Goal: Information Seeking & Learning: Learn about a topic

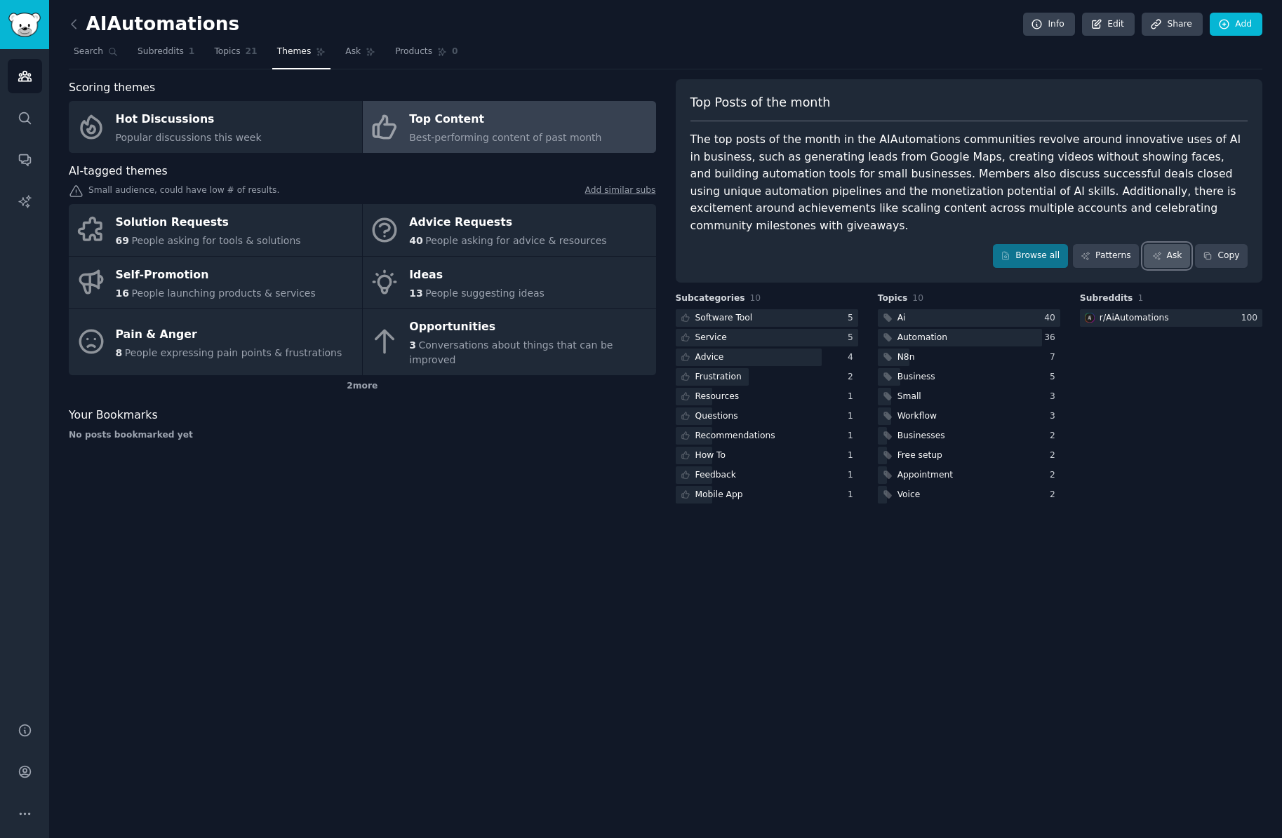
click at [1160, 251] on icon at bounding box center [1157, 256] width 10 height 10
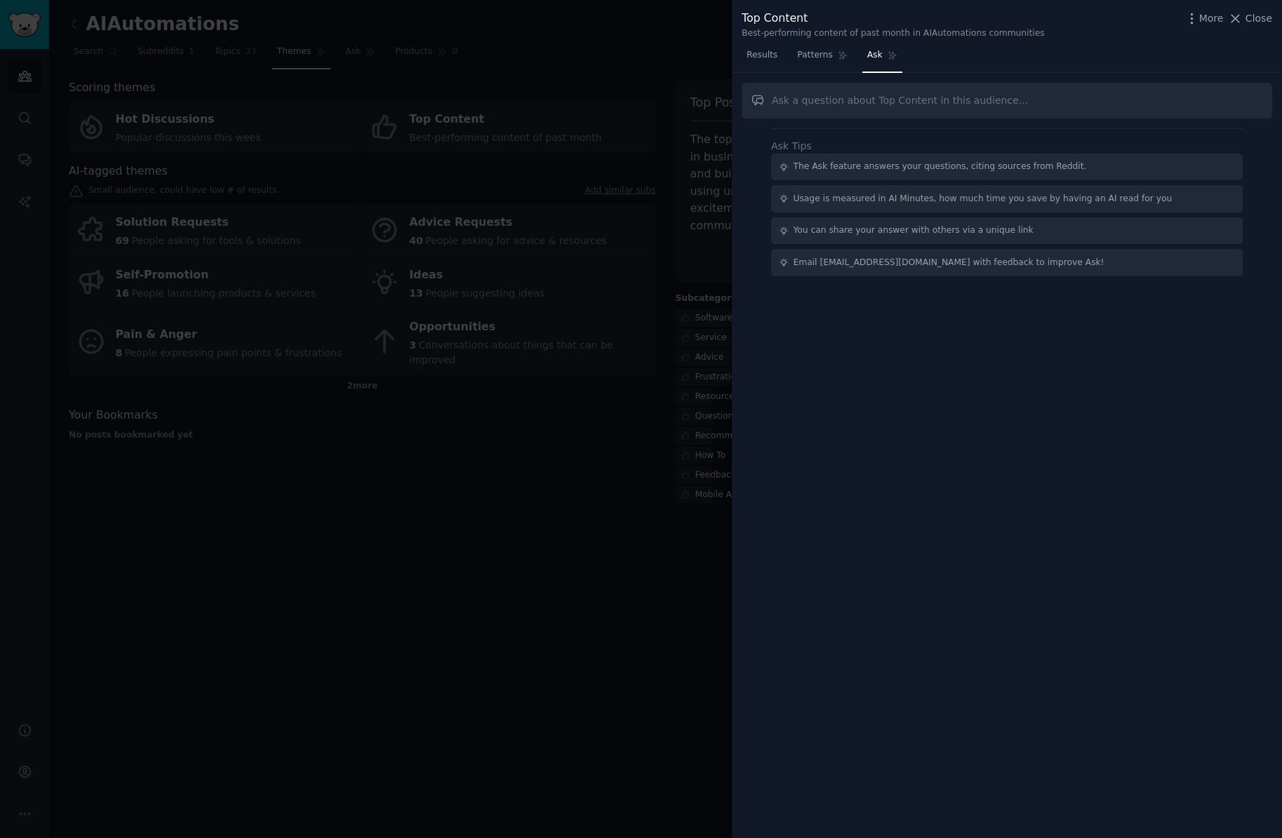
click at [664, 594] on div at bounding box center [641, 419] width 1282 height 838
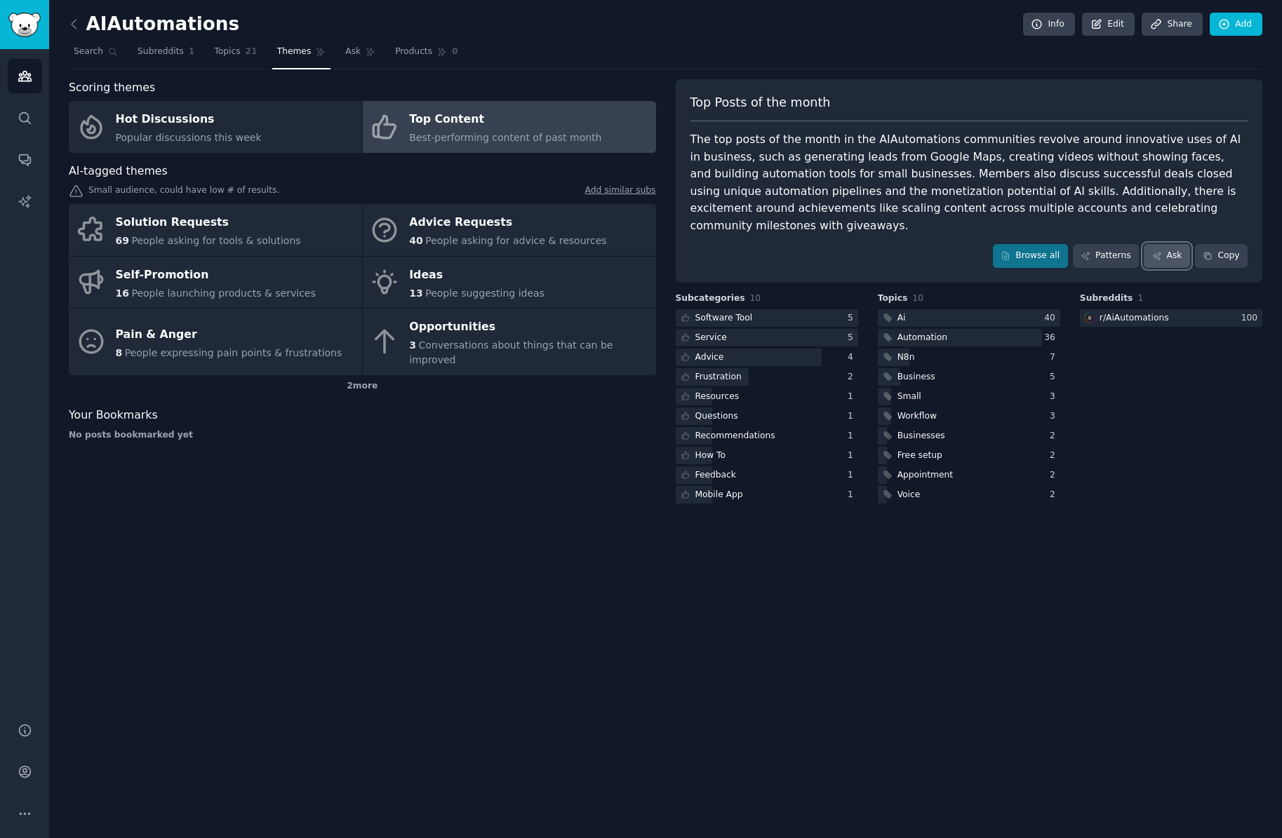
click at [1153, 251] on icon at bounding box center [1157, 256] width 10 height 10
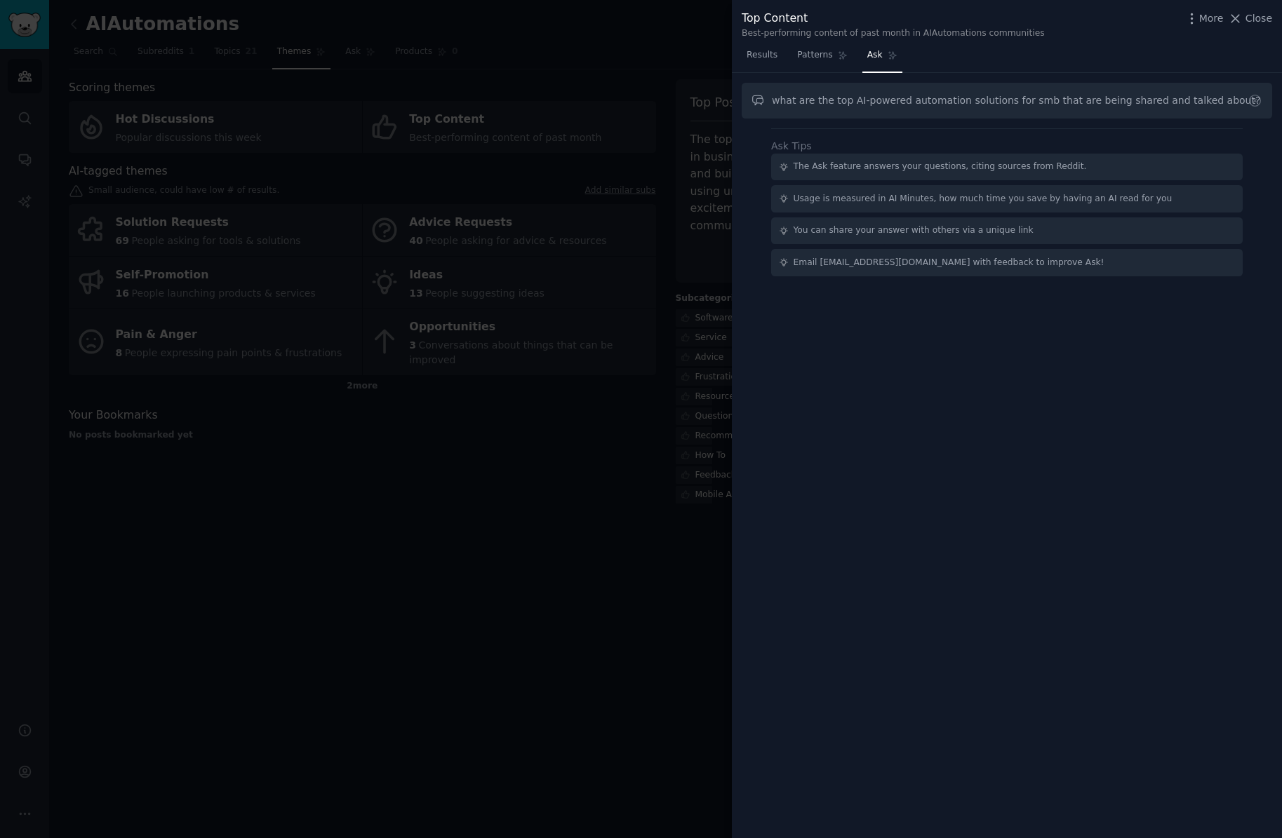
type input "what are the top AI-powered automation solutions for smb that are being shared …"
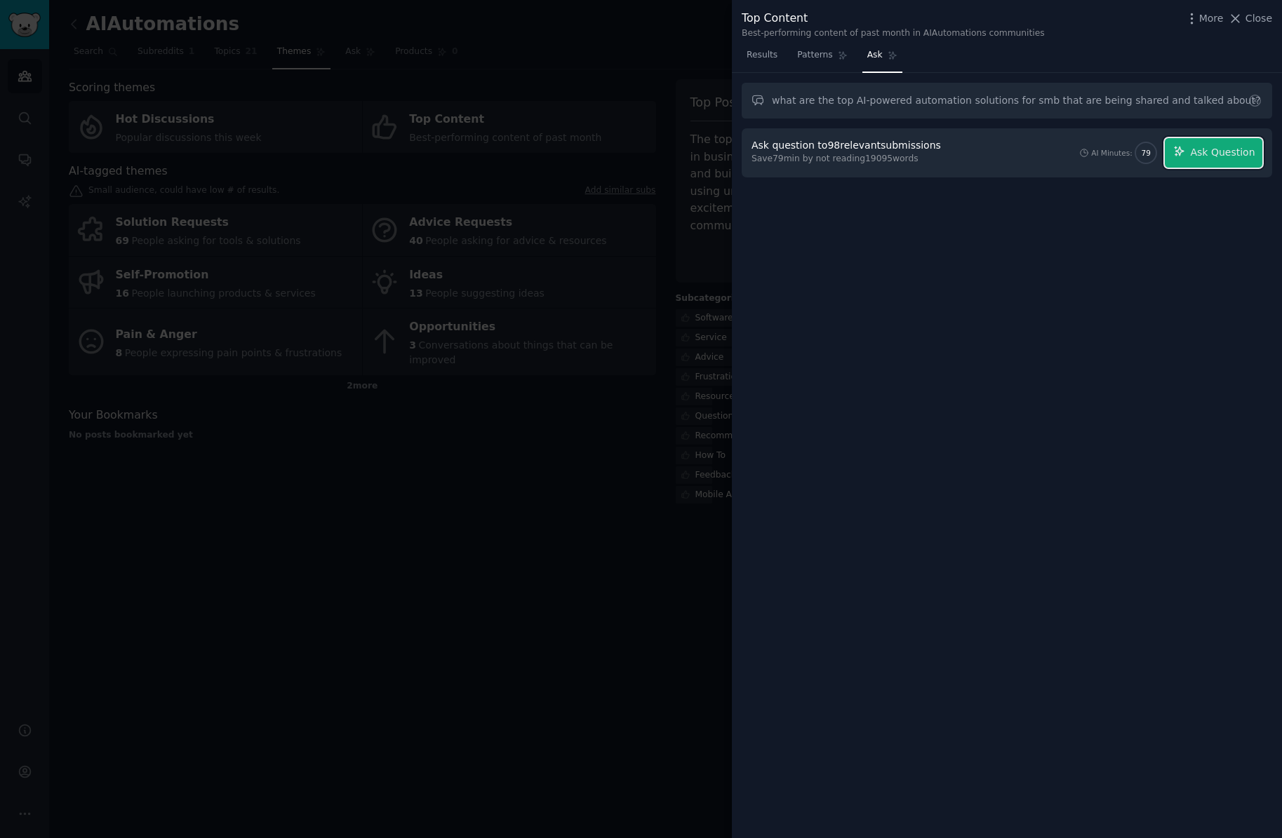
drag, startPoint x: 1198, startPoint y: 142, endPoint x: 1191, endPoint y: 125, distance: 18.5
click at [1198, 142] on button "Ask Question" at bounding box center [1214, 152] width 98 height 29
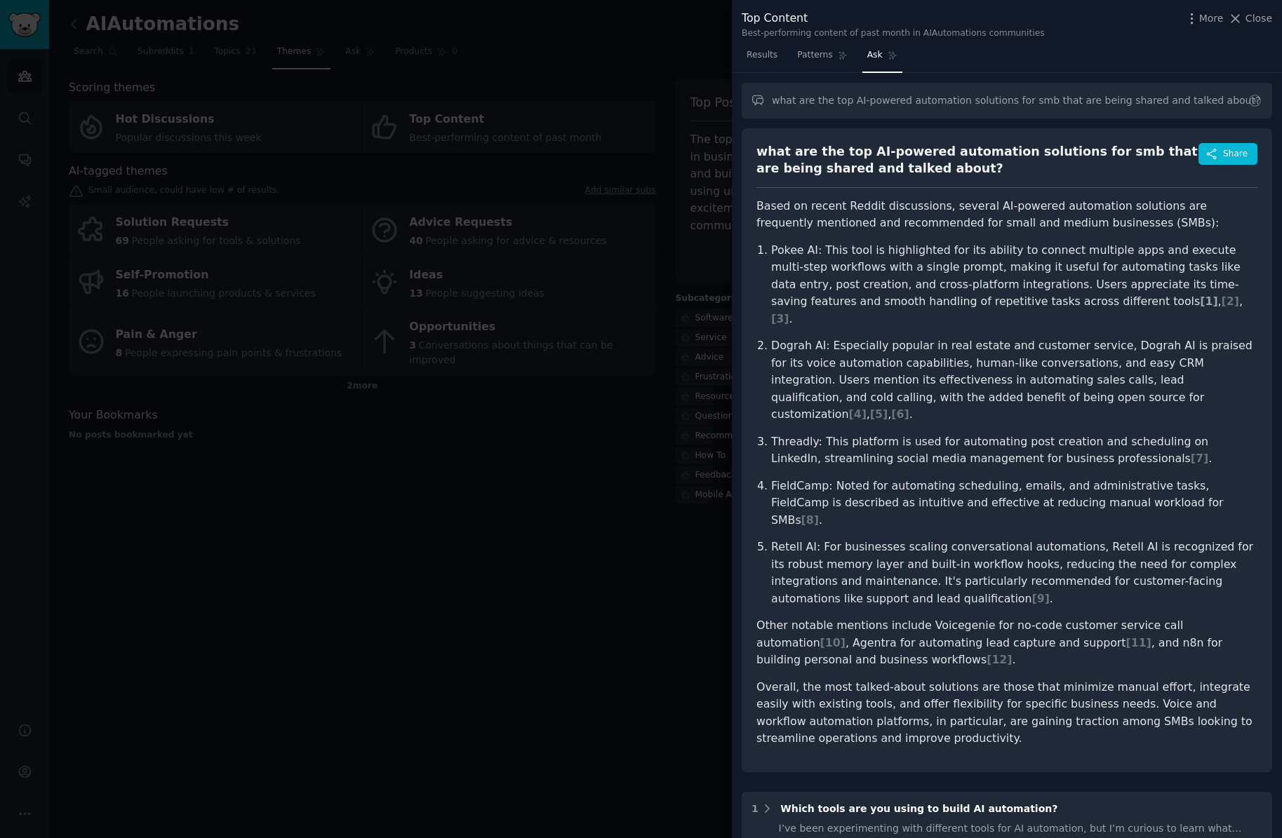
click at [1200, 299] on span "[ 1 ]" at bounding box center [1209, 301] width 18 height 13
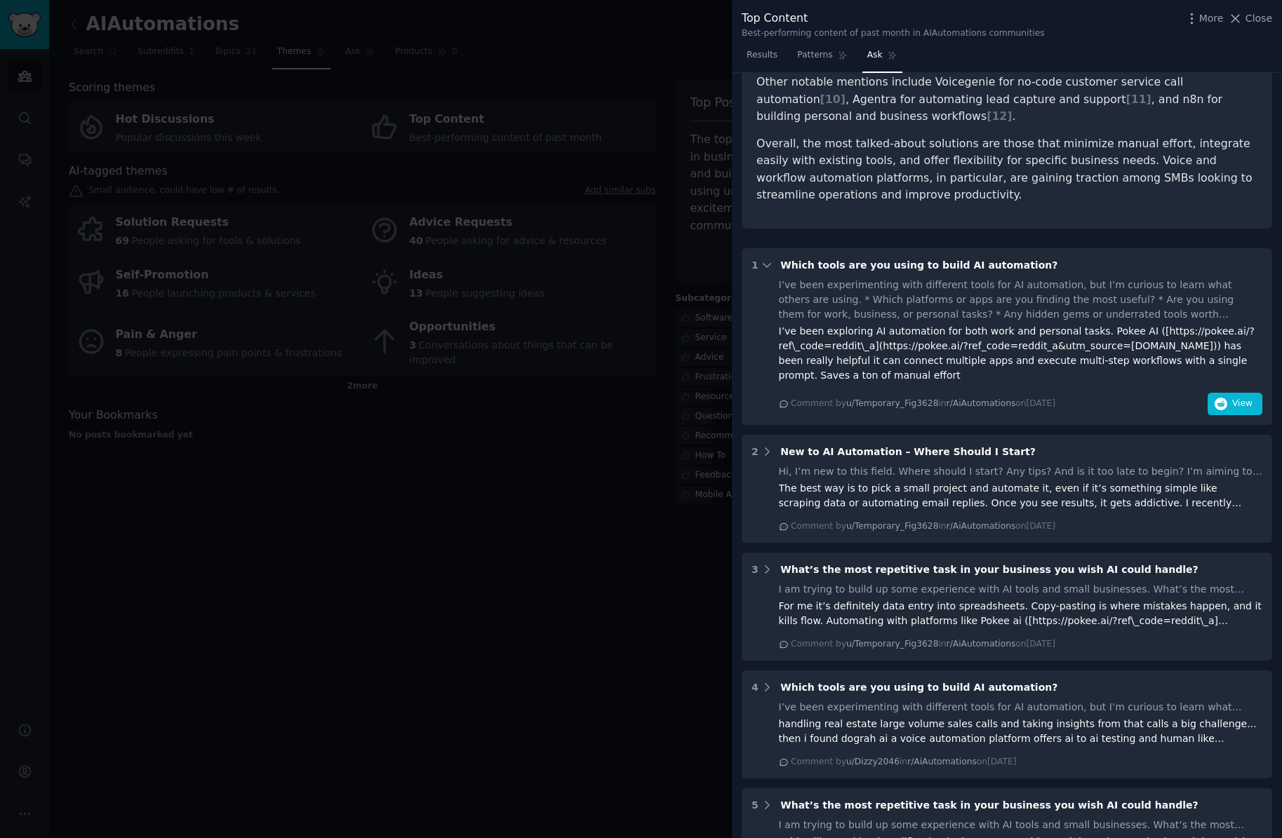
scroll to position [668, 0]
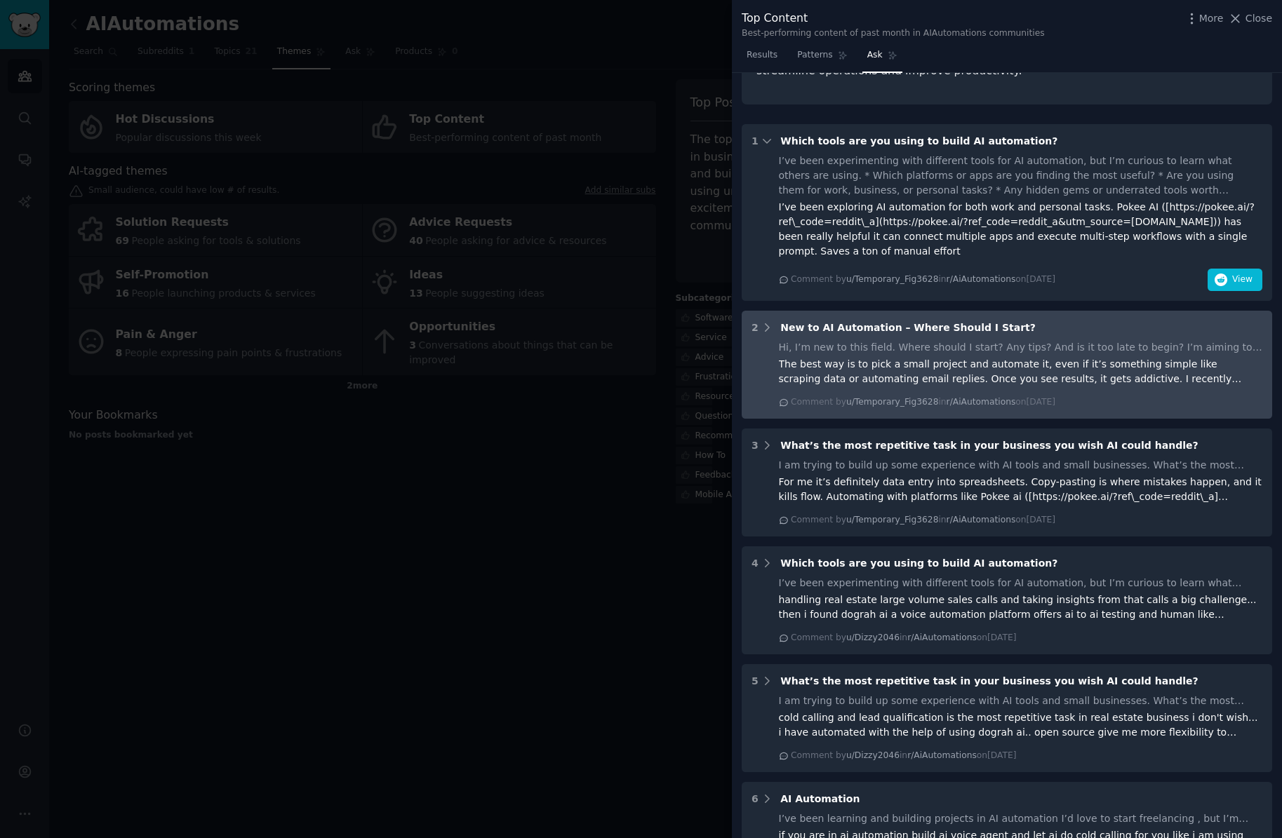
click at [941, 340] on div "Hi, I’m new to this field. Where should I start? Any tips? And is it too late t…" at bounding box center [1021, 347] width 484 height 15
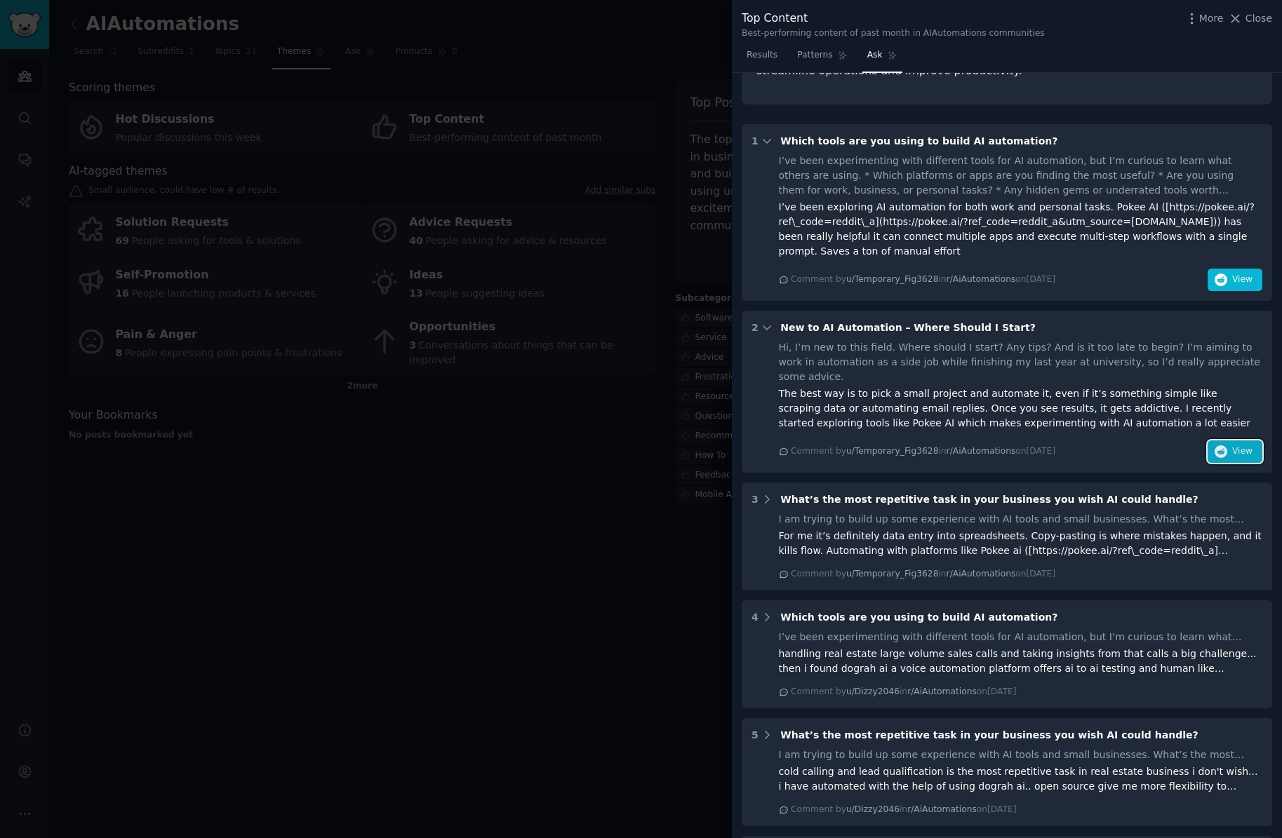
click at [1218, 446] on icon "button" at bounding box center [1220, 452] width 13 height 13
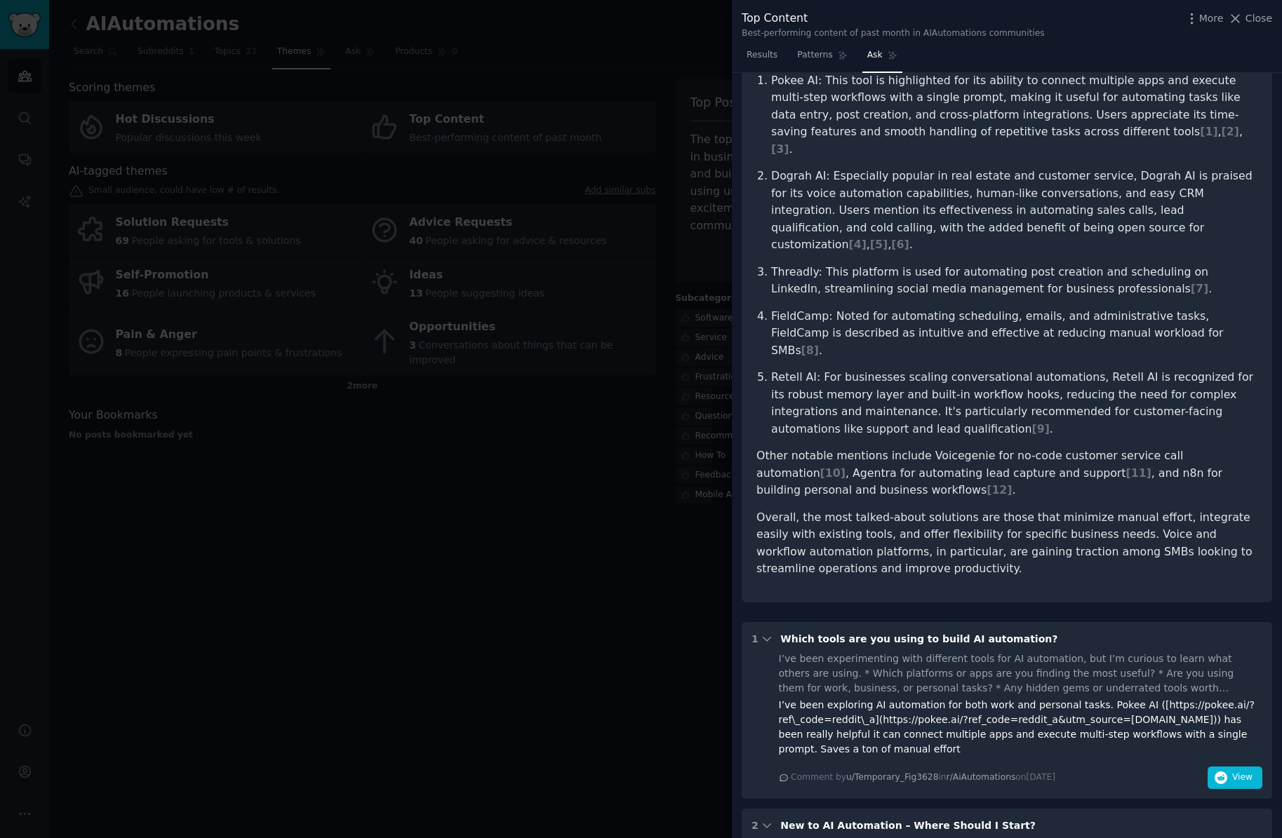
scroll to position [0, 0]
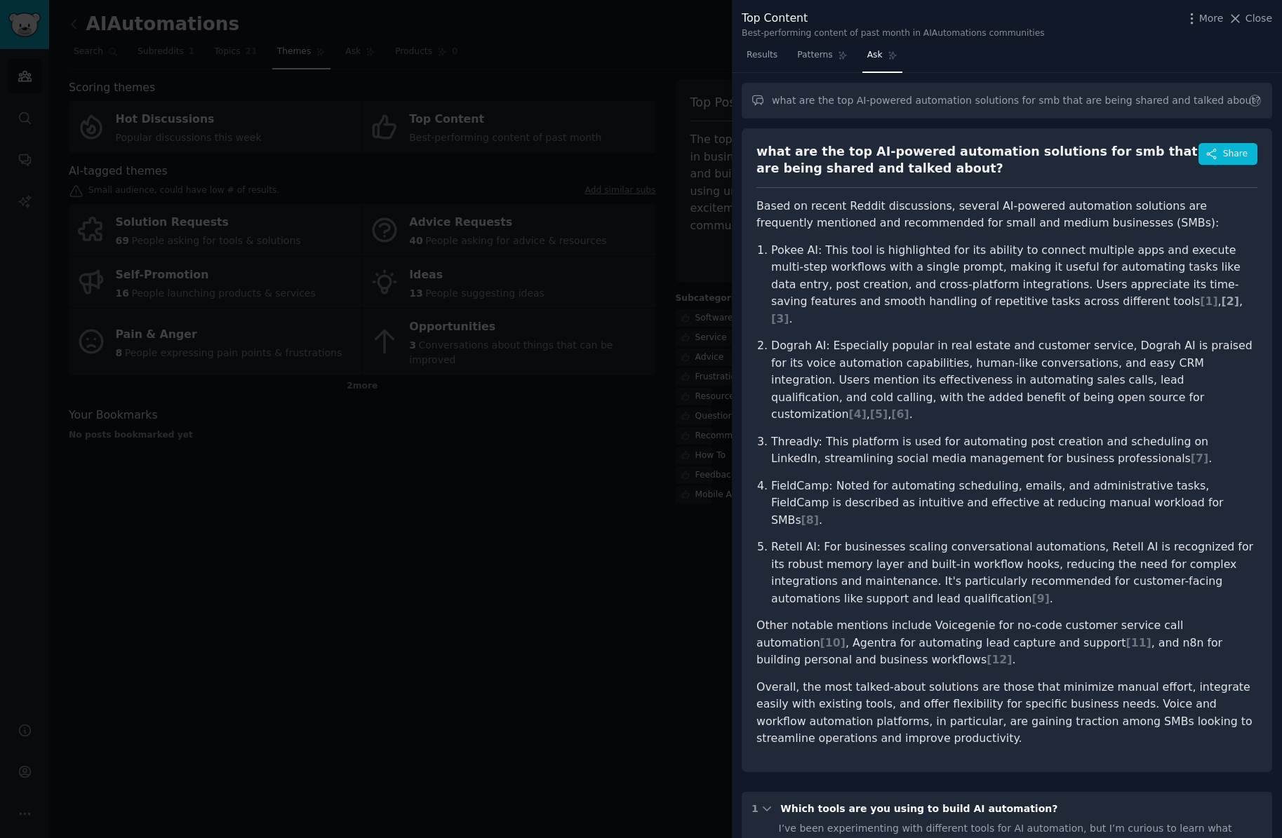
click at [1221, 303] on span "[ 2 ]" at bounding box center [1230, 301] width 18 height 13
click at [1221, 301] on span "[ 2 ]" at bounding box center [1230, 301] width 18 height 13
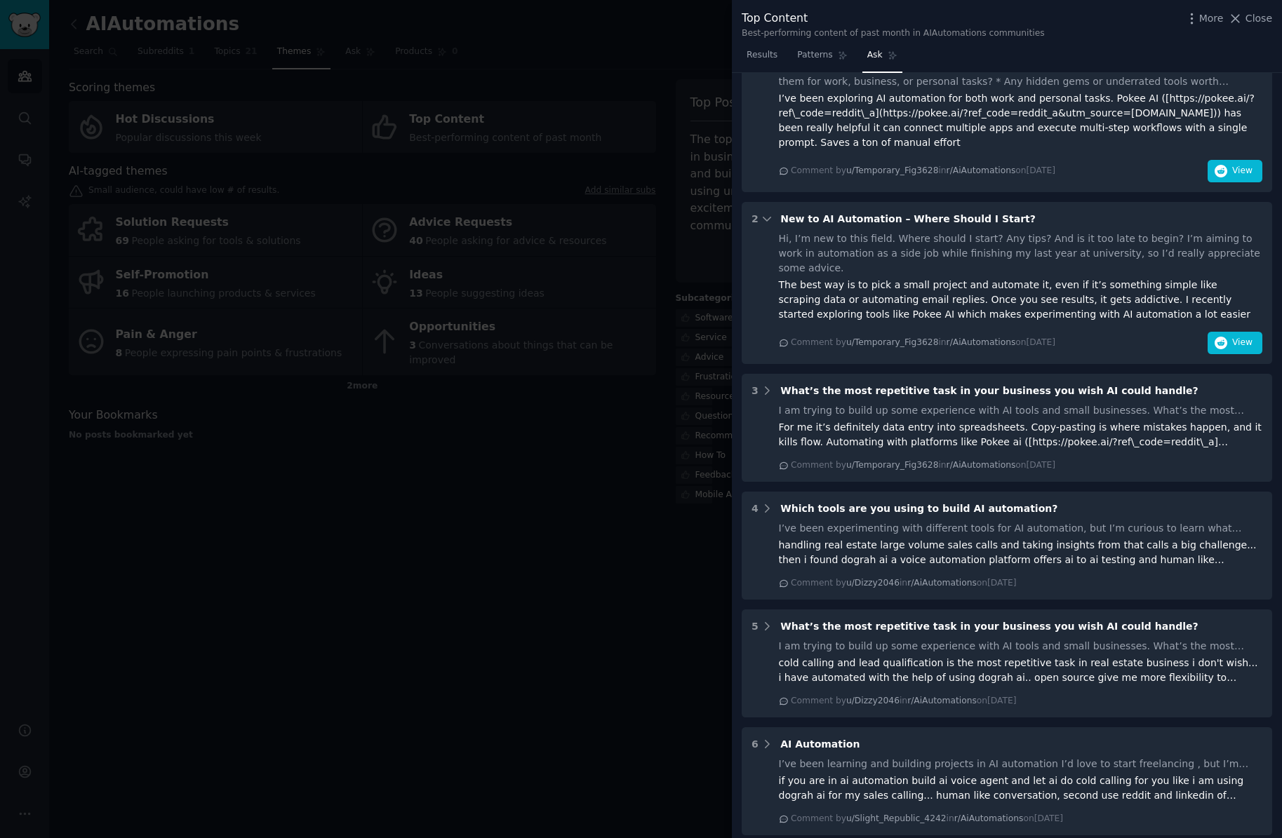
scroll to position [855, 0]
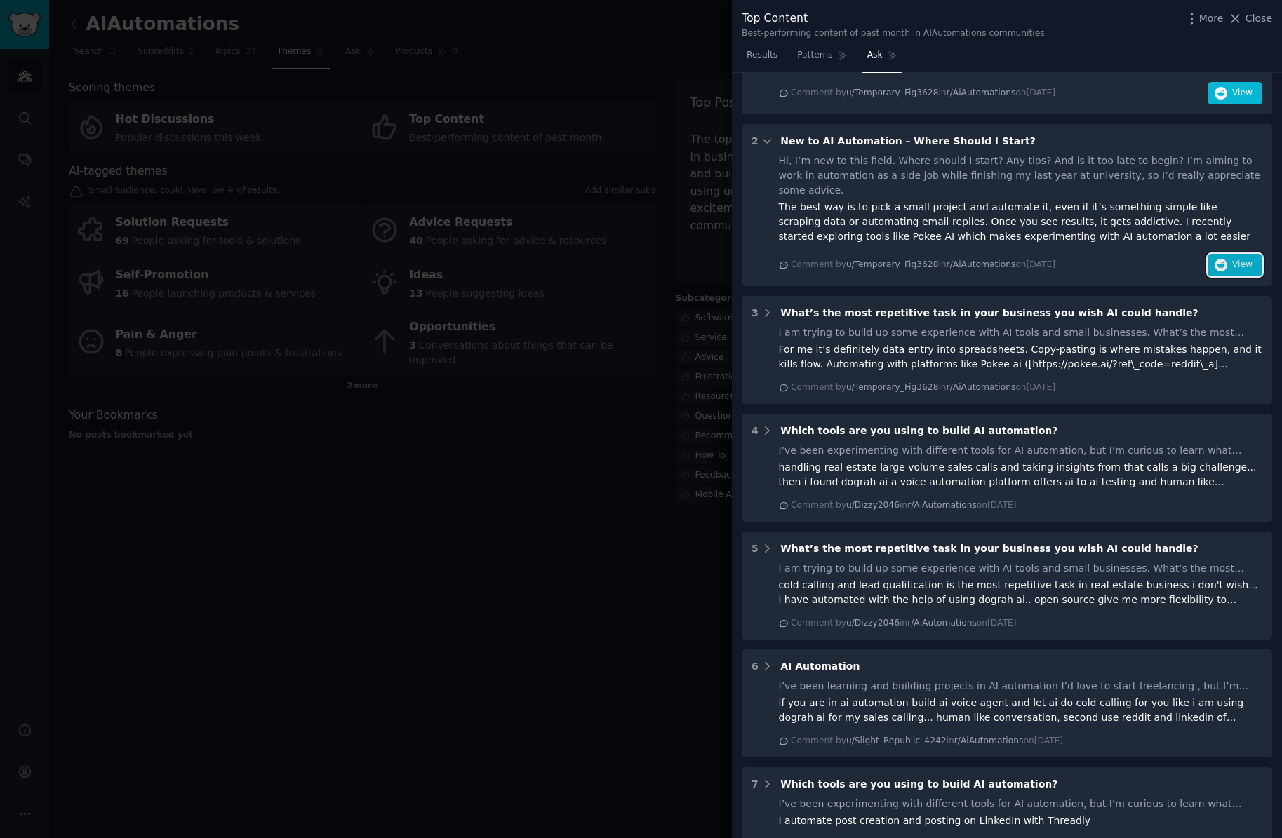
click at [1232, 259] on span "View" at bounding box center [1242, 265] width 20 height 13
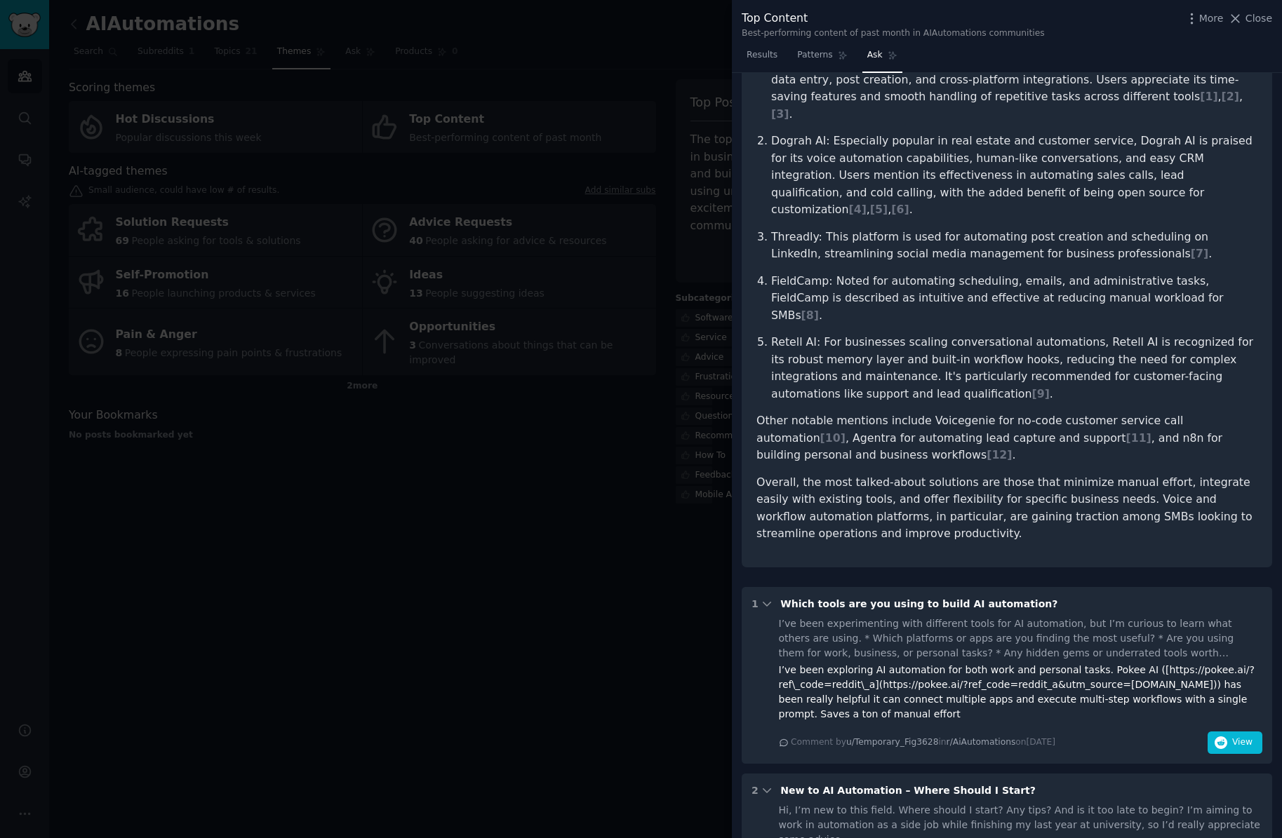
scroll to position [0, 0]
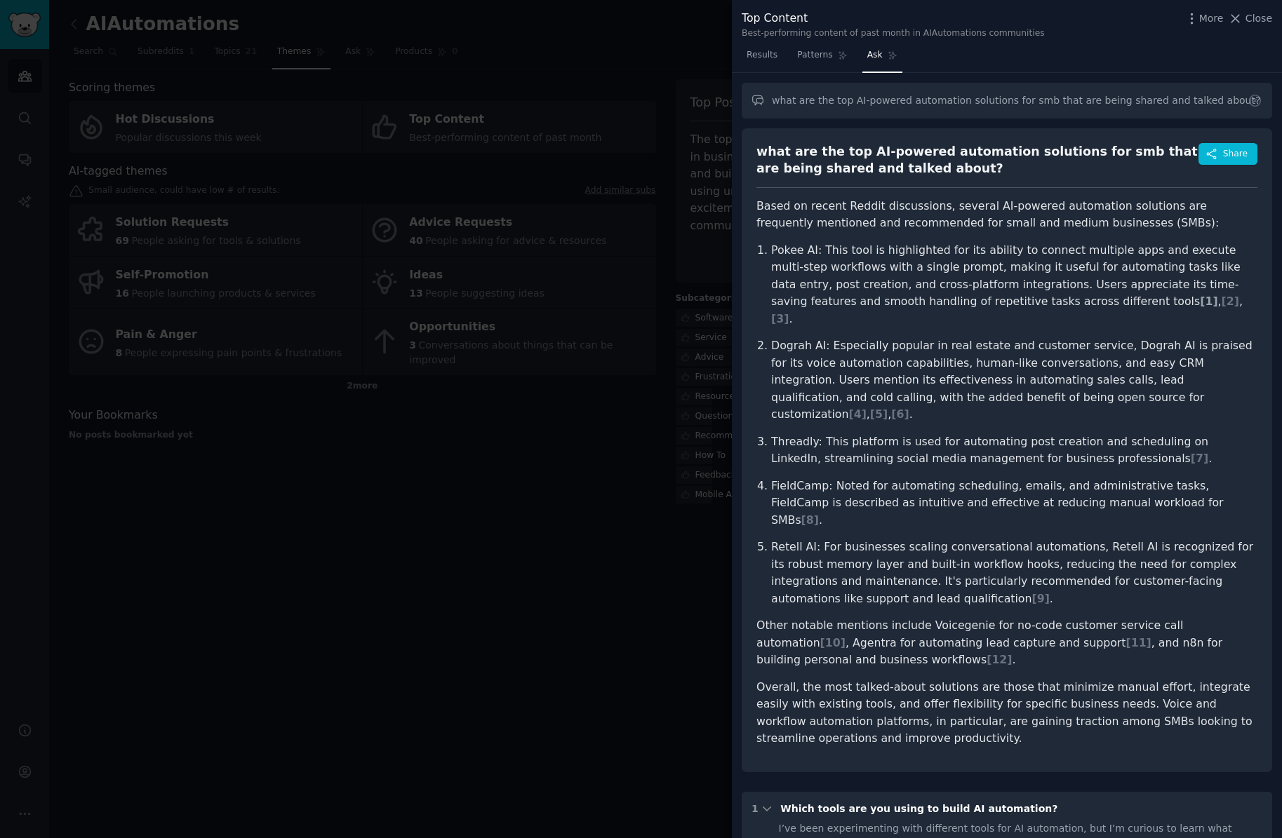
click at [1200, 302] on span "[ 1 ]" at bounding box center [1209, 301] width 18 height 13
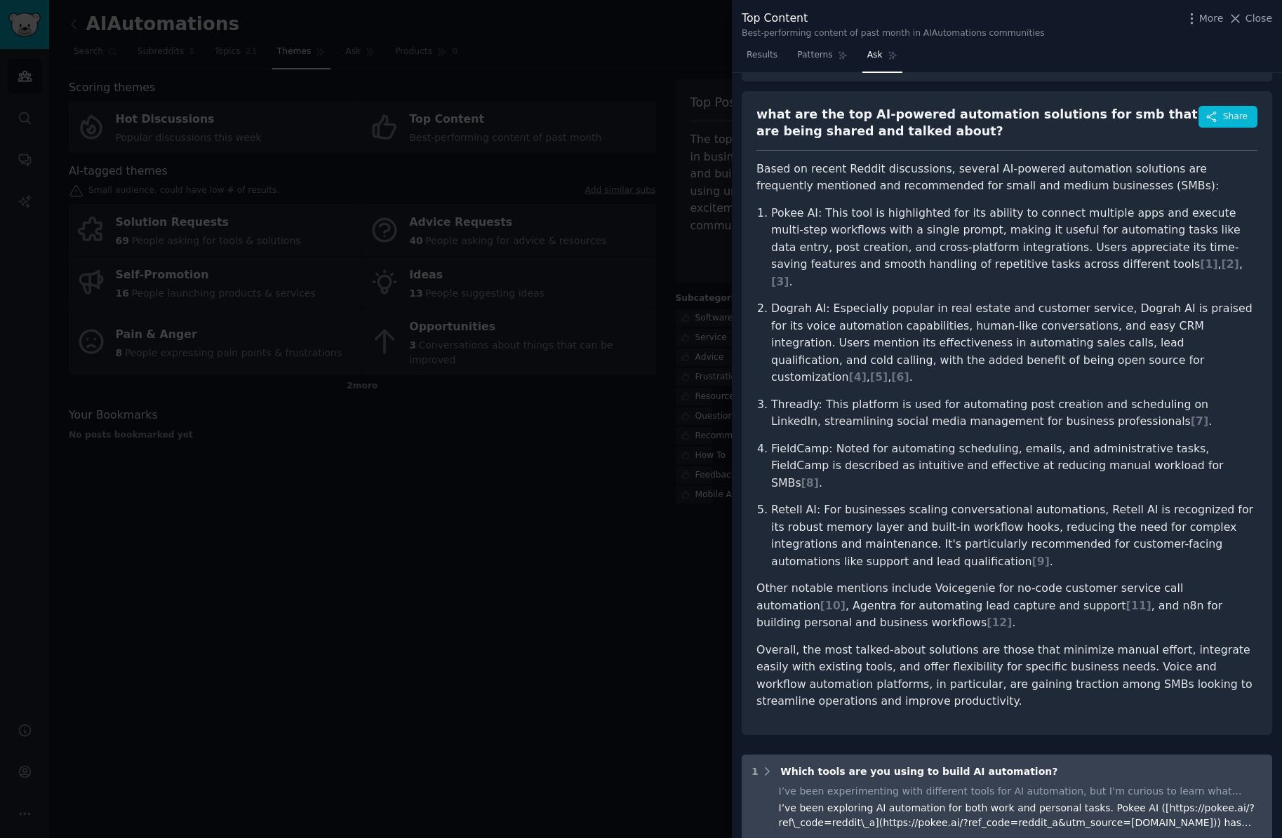
scroll to position [123, 0]
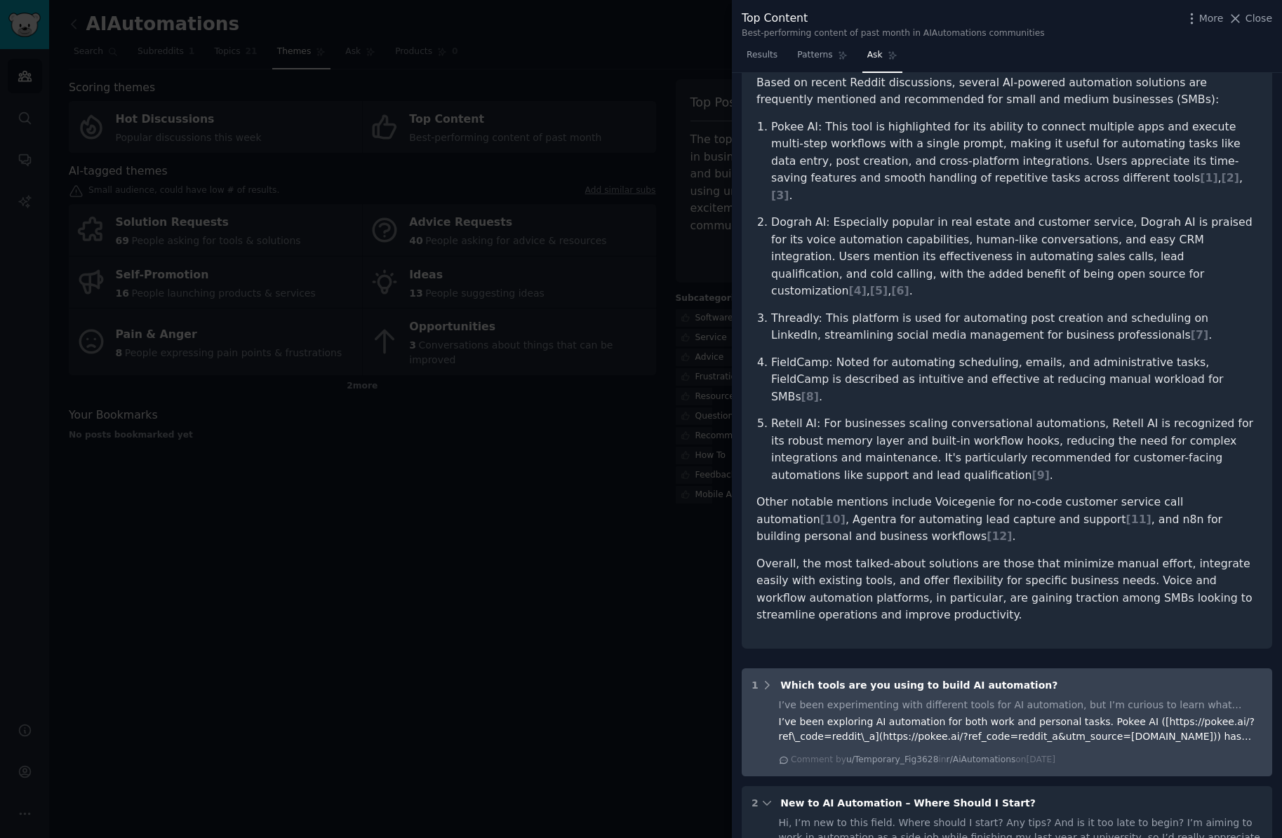
click at [1030, 754] on div "Comment by u/Temporary_Fig3628 in r/AiAutomations [DATE][DATE]" at bounding box center [923, 760] width 264 height 13
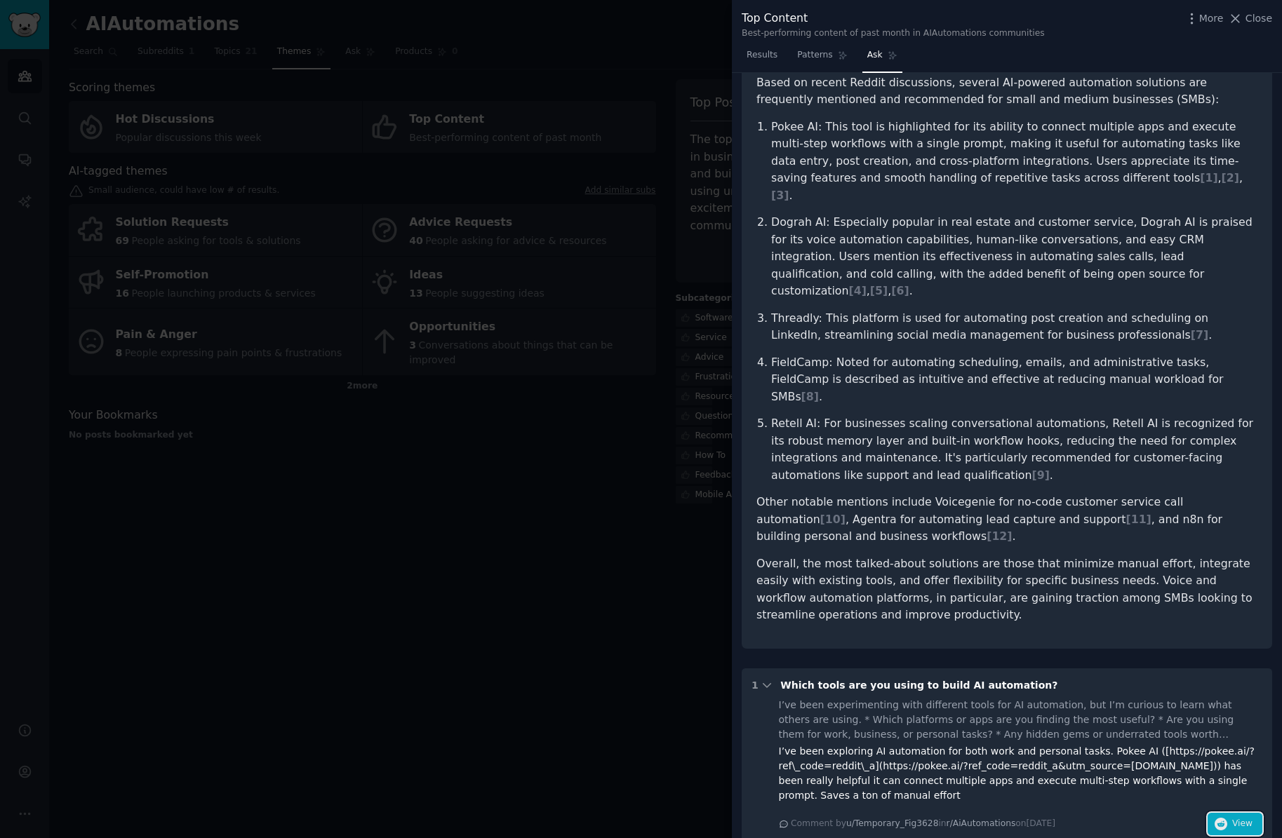
click at [1210, 813] on button "View" at bounding box center [1234, 824] width 55 height 22
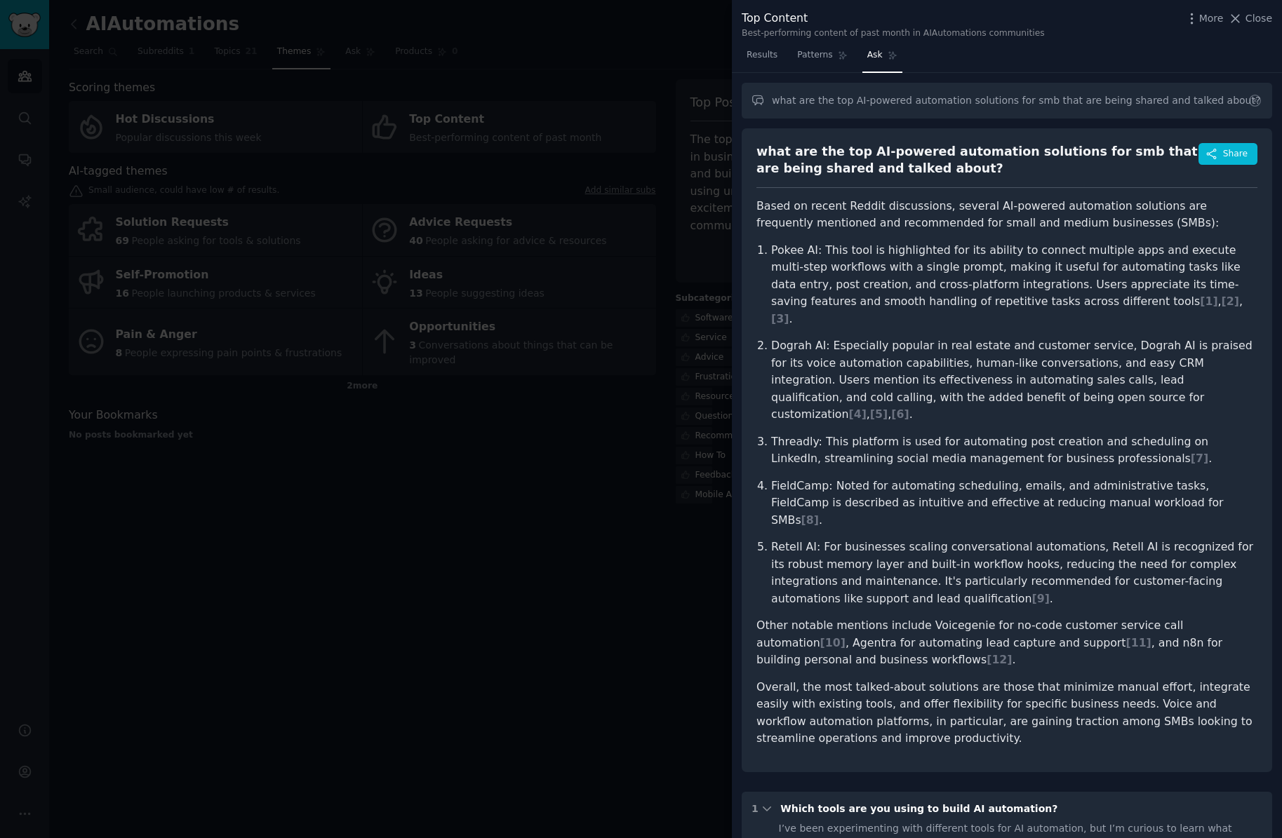
click at [1064, 309] on p "Pokee AI: This tool is highlighted for its ability to connect multiple apps and…" at bounding box center [1014, 285] width 486 height 86
click at [789, 312] on span "[ 3 ]" at bounding box center [780, 318] width 18 height 13
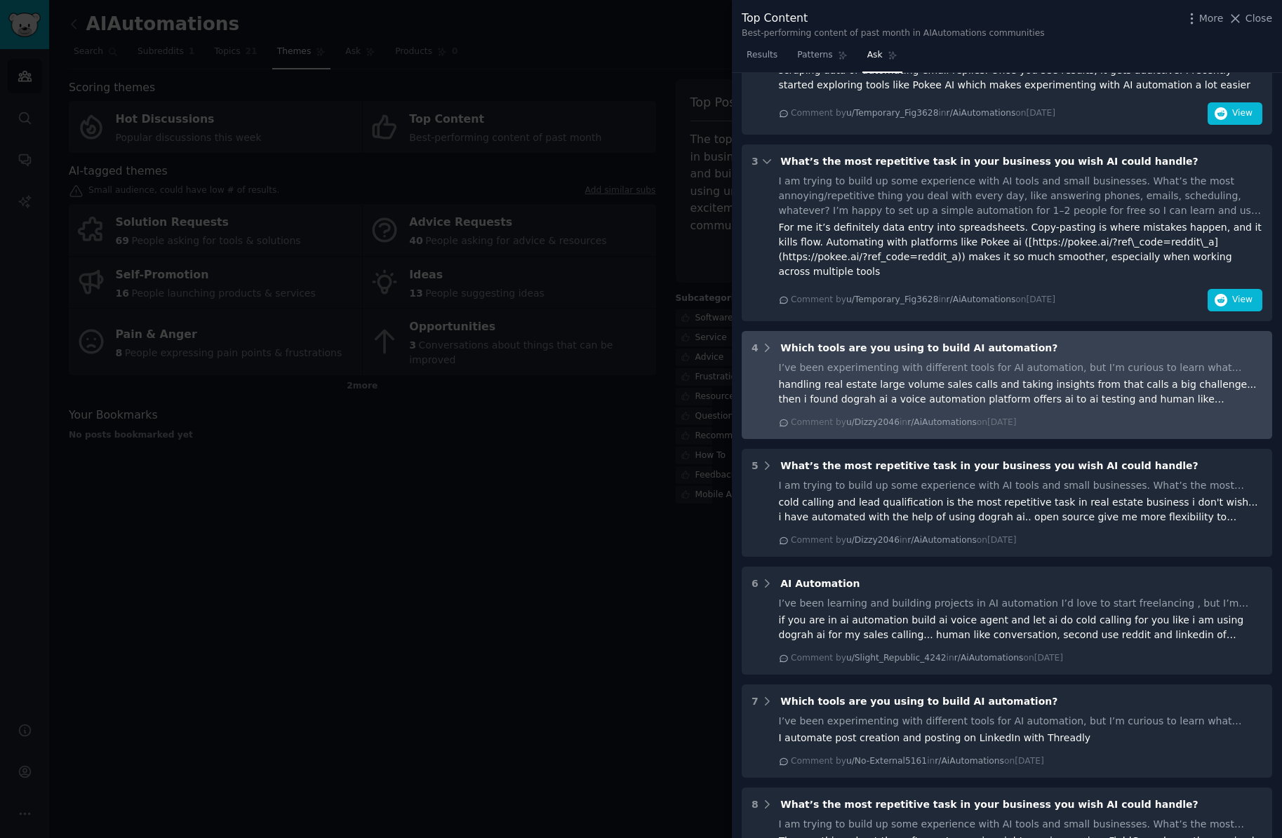
scroll to position [1012, 0]
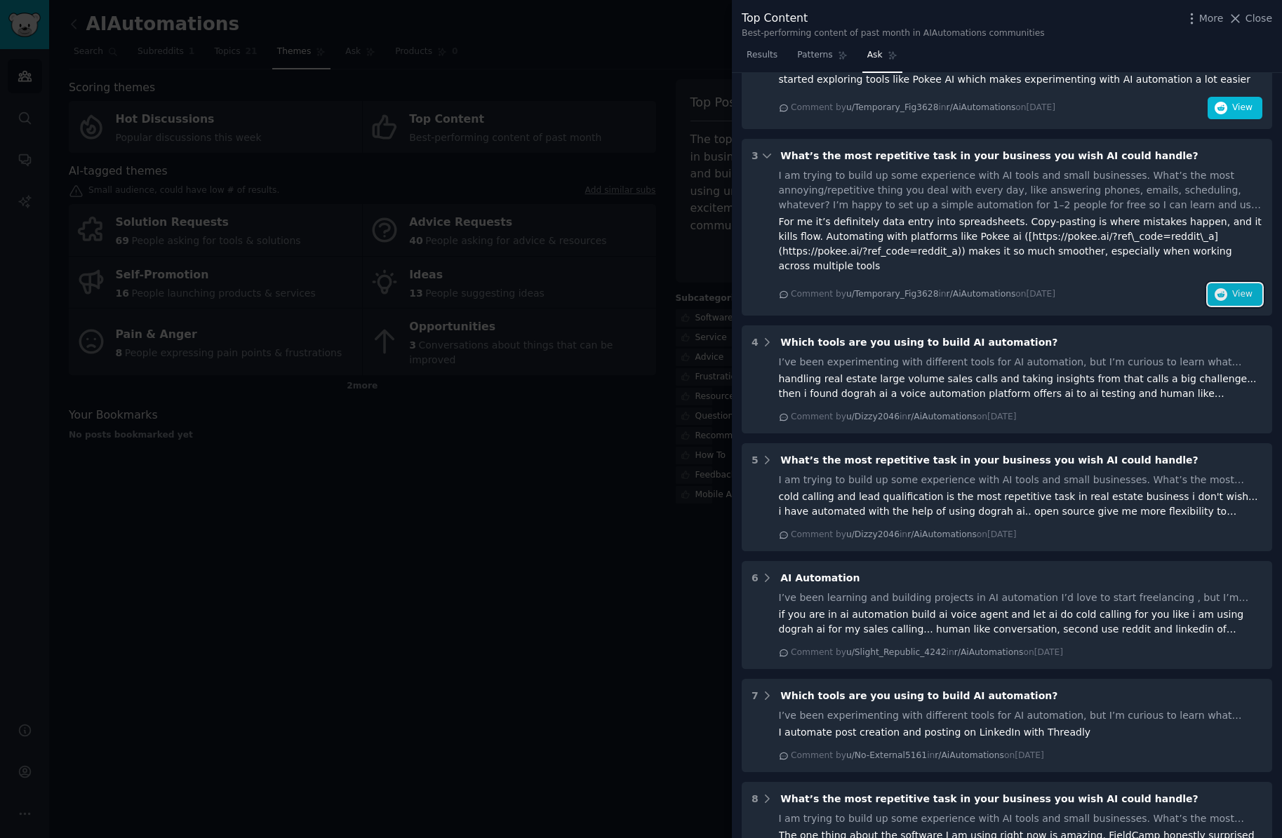
click at [1226, 283] on button "View" at bounding box center [1234, 294] width 55 height 22
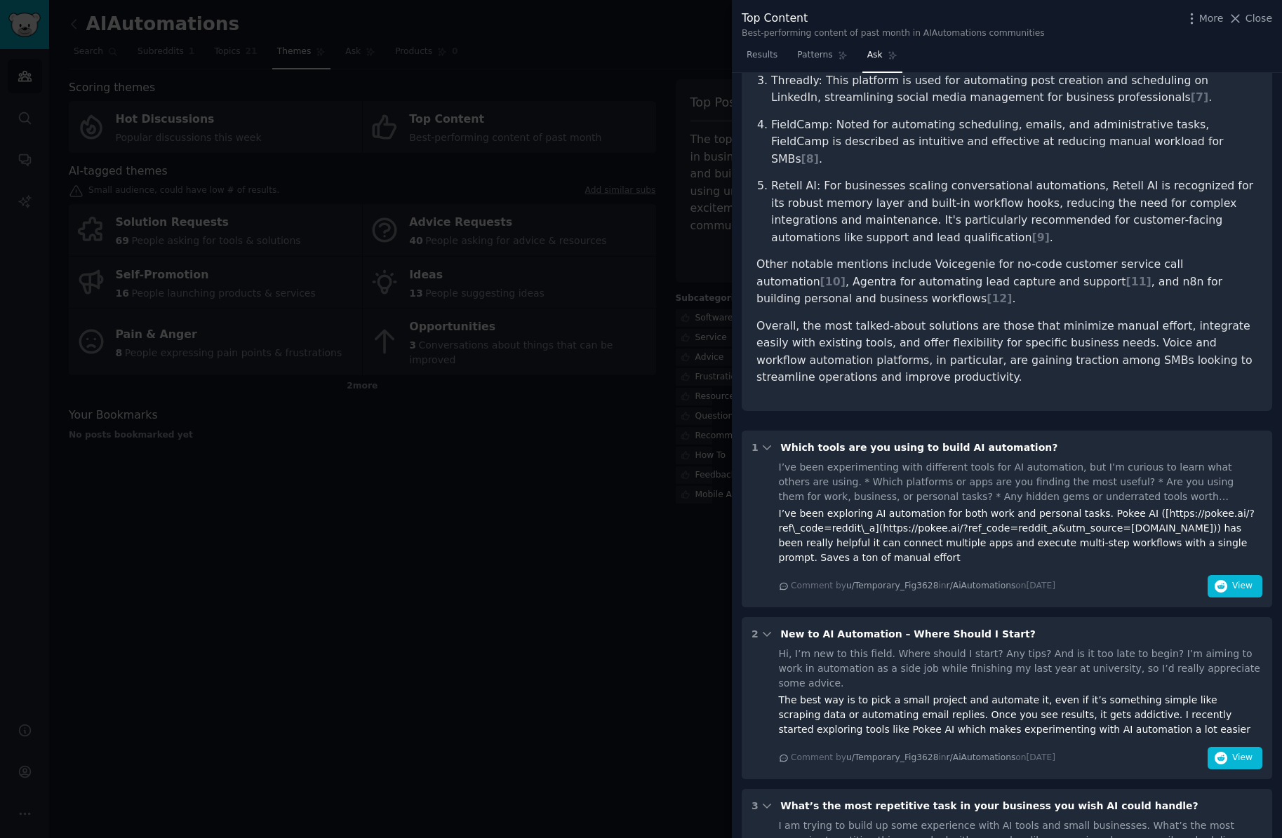
scroll to position [0, 0]
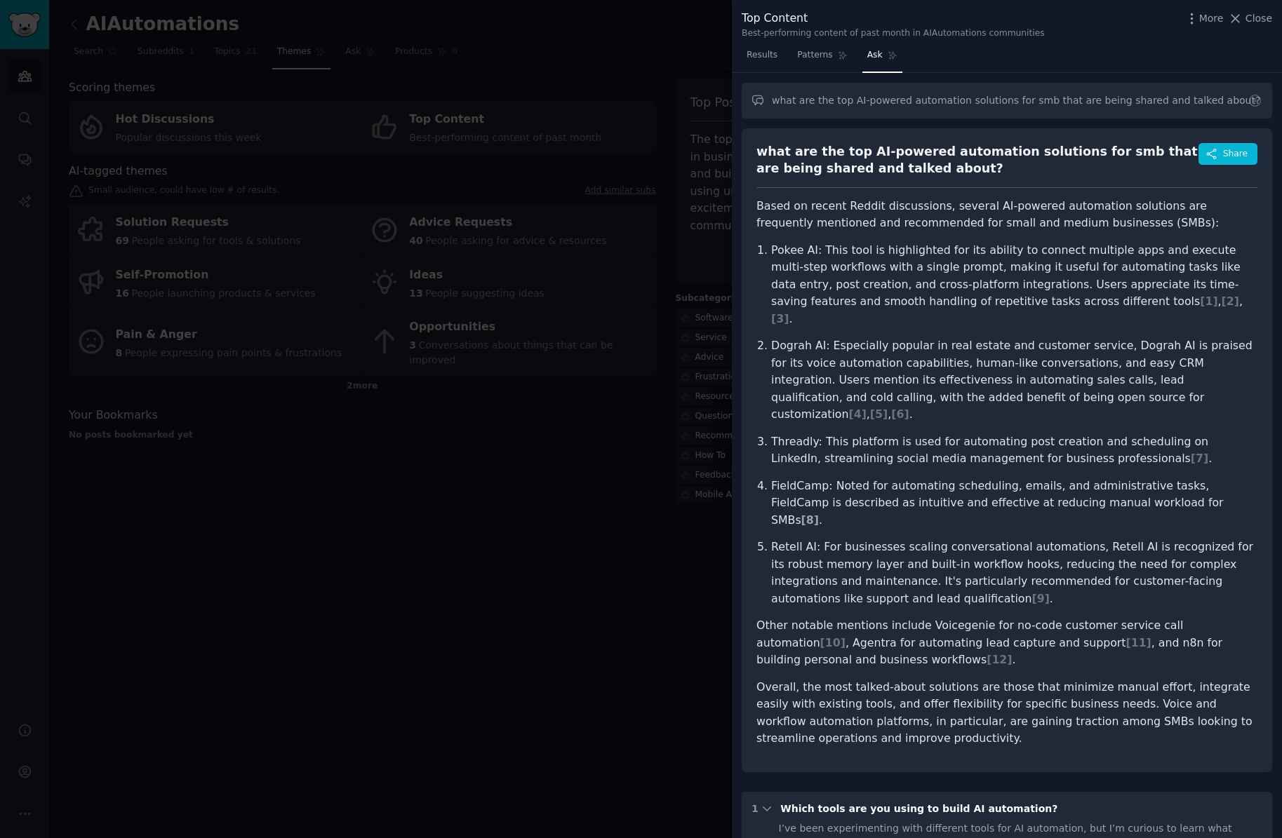
click at [819, 514] on span "[ 8 ]" at bounding box center [810, 520] width 18 height 13
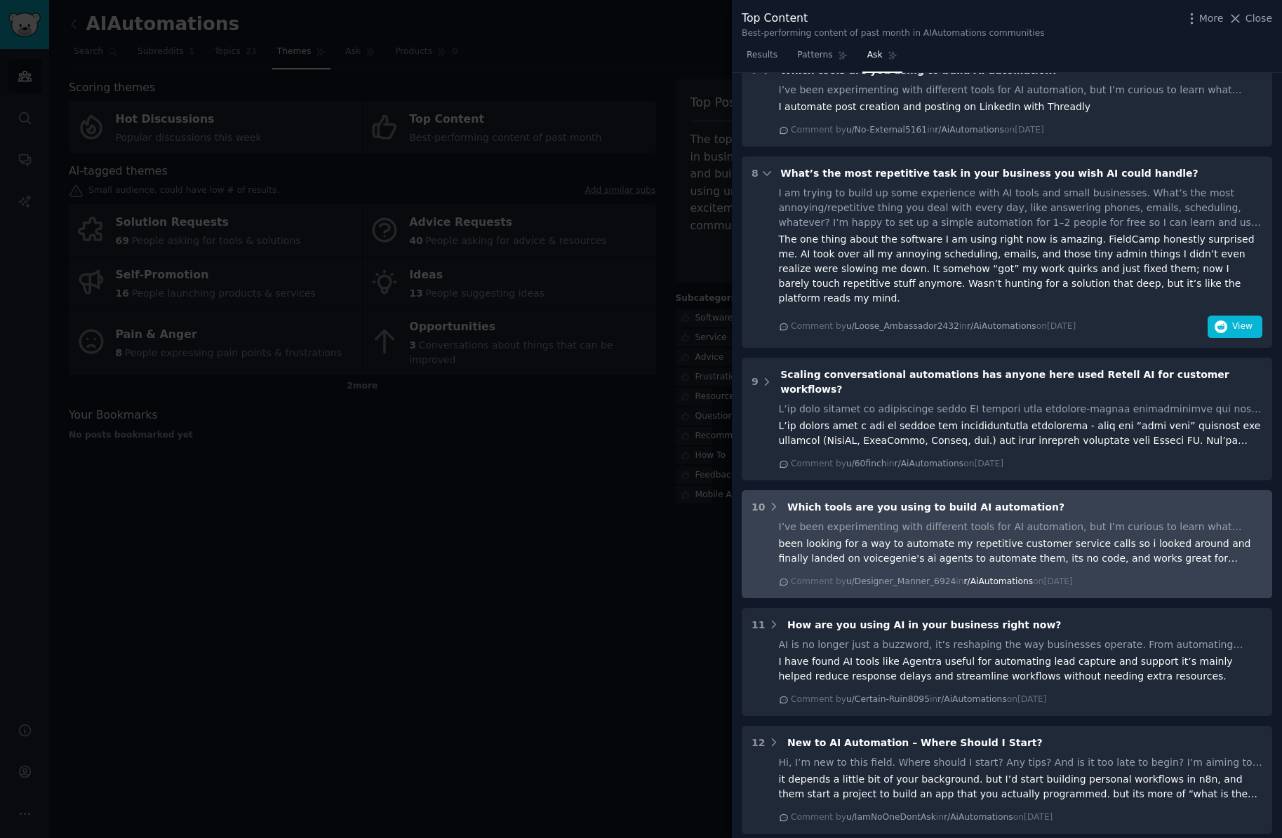
scroll to position [1640, 0]
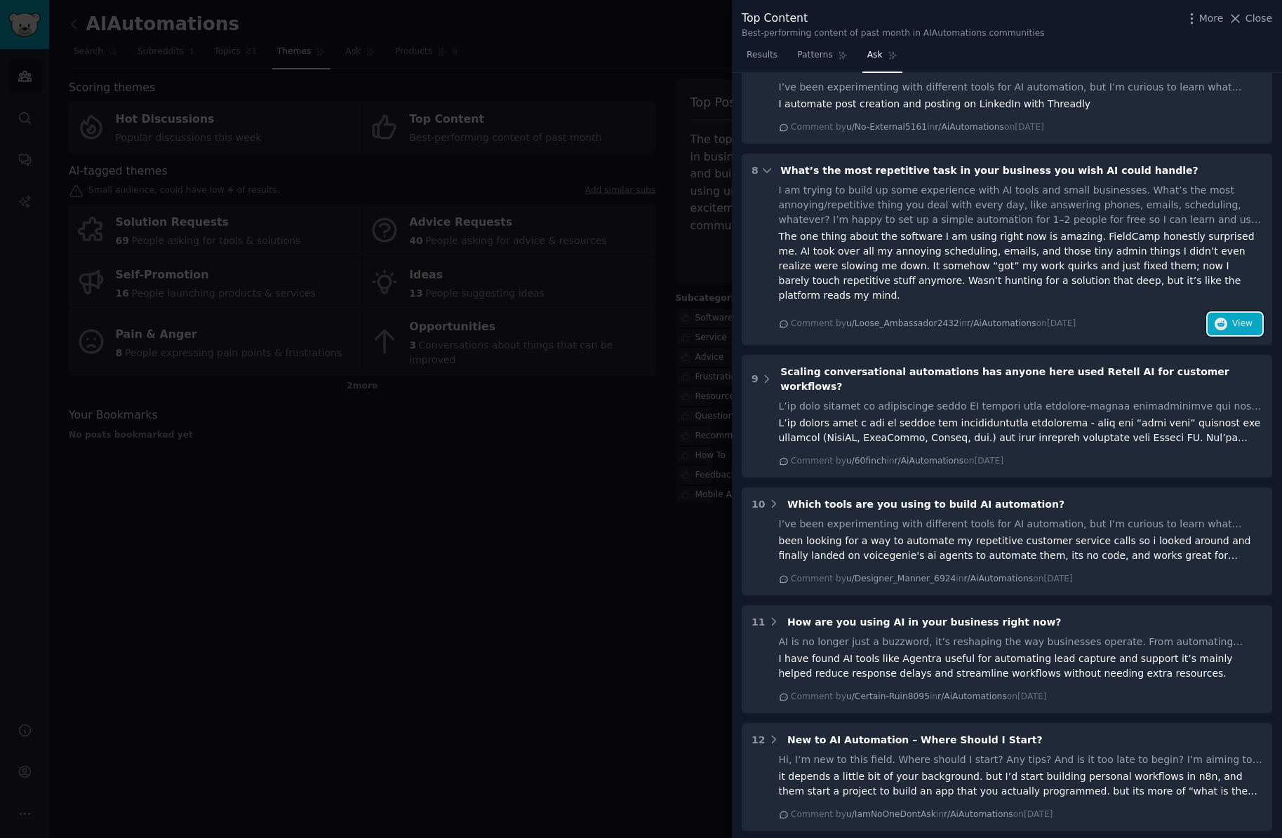
click at [1232, 313] on button "View" at bounding box center [1234, 324] width 55 height 22
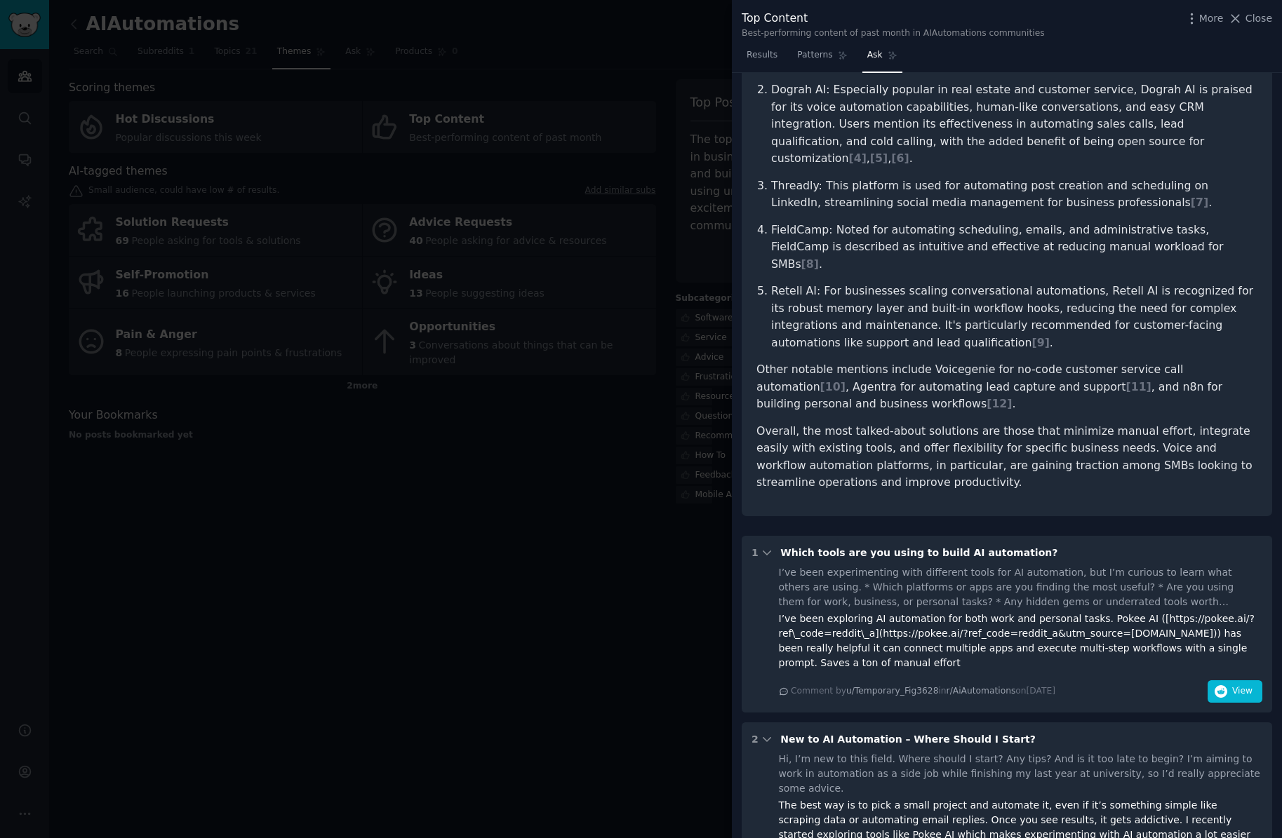
scroll to position [40, 0]
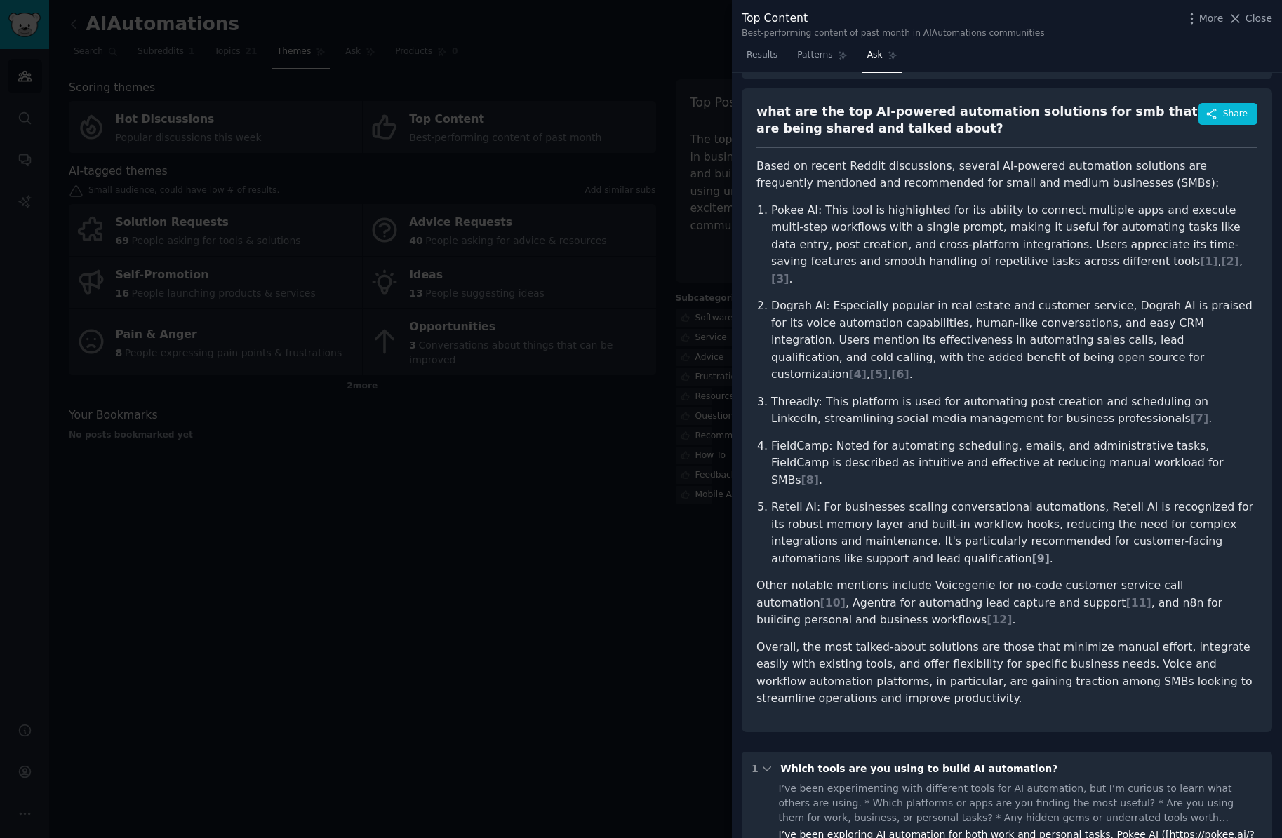
click at [1031, 552] on span "[ 9 ]" at bounding box center [1040, 558] width 18 height 13
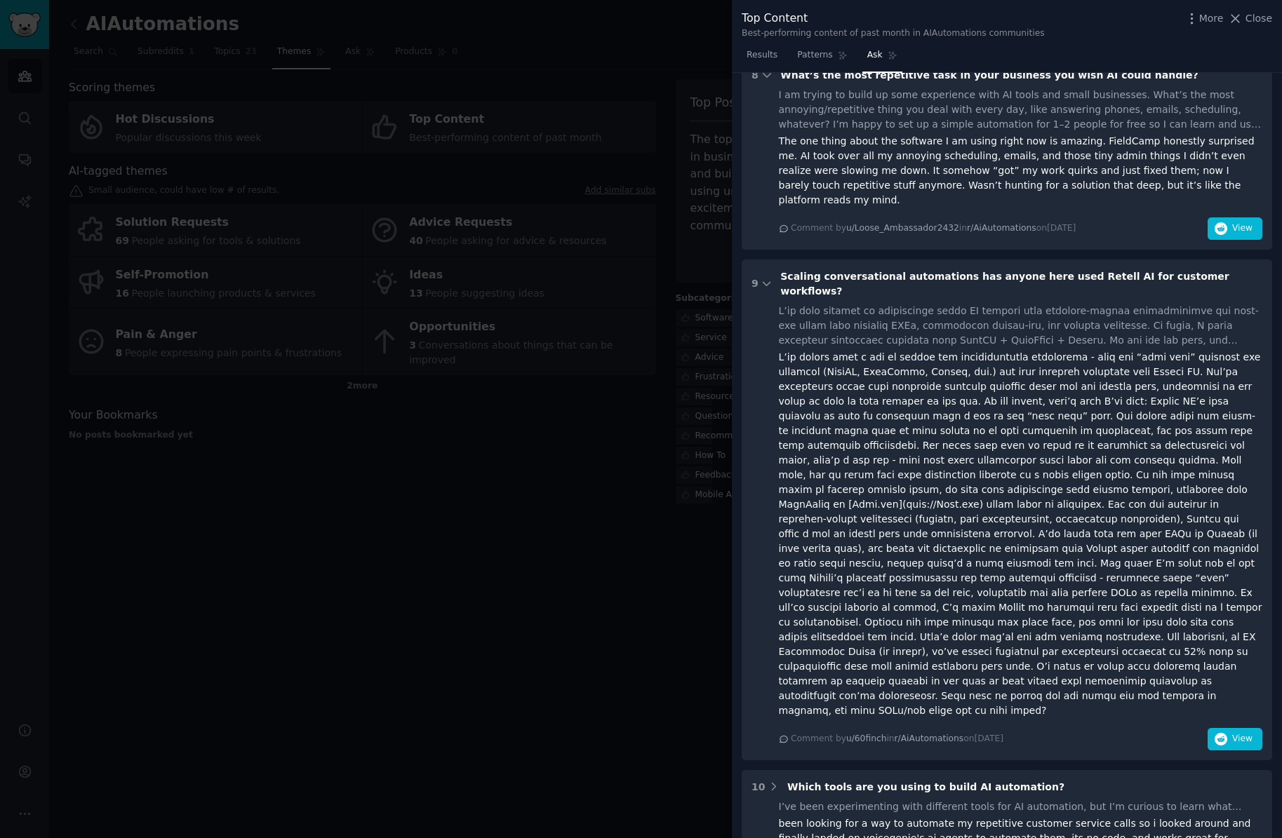
scroll to position [1739, 0]
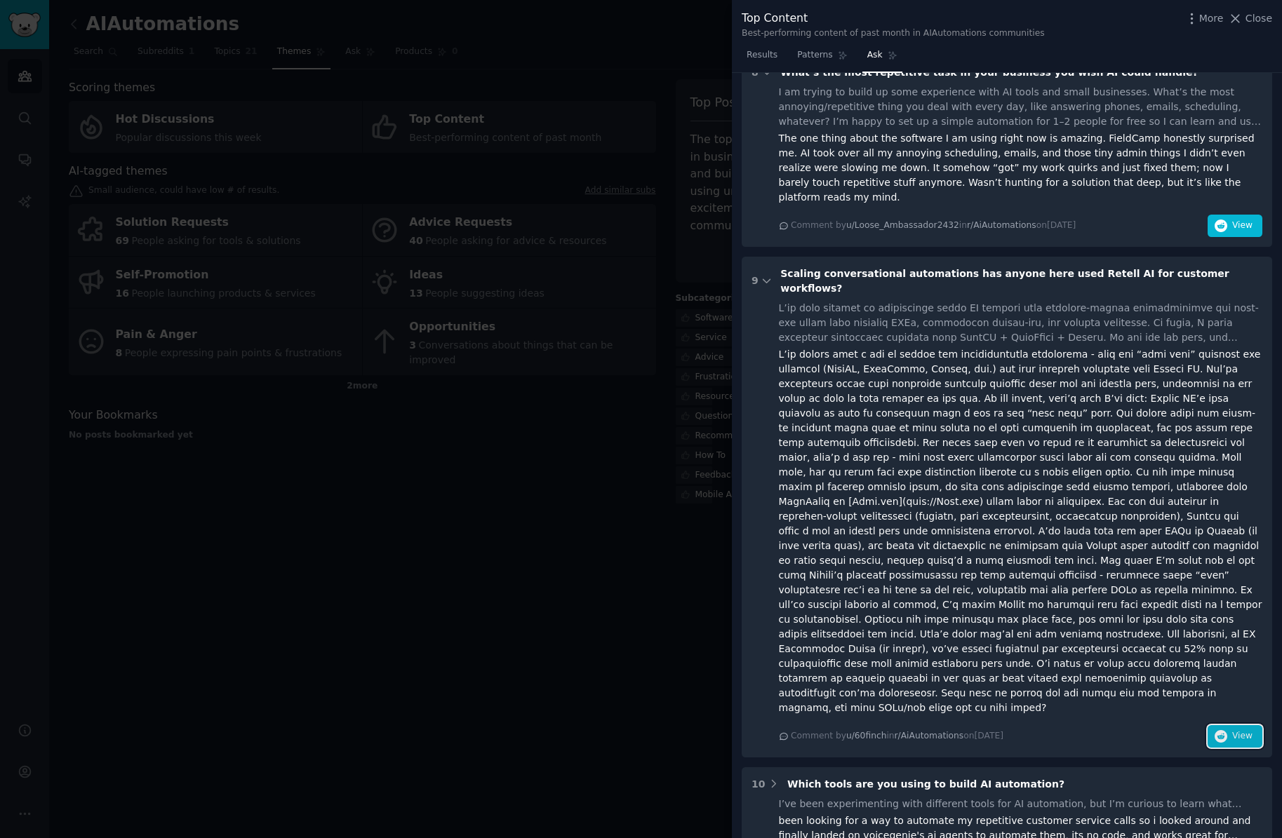
click at [1226, 725] on button "View" at bounding box center [1234, 736] width 55 height 22
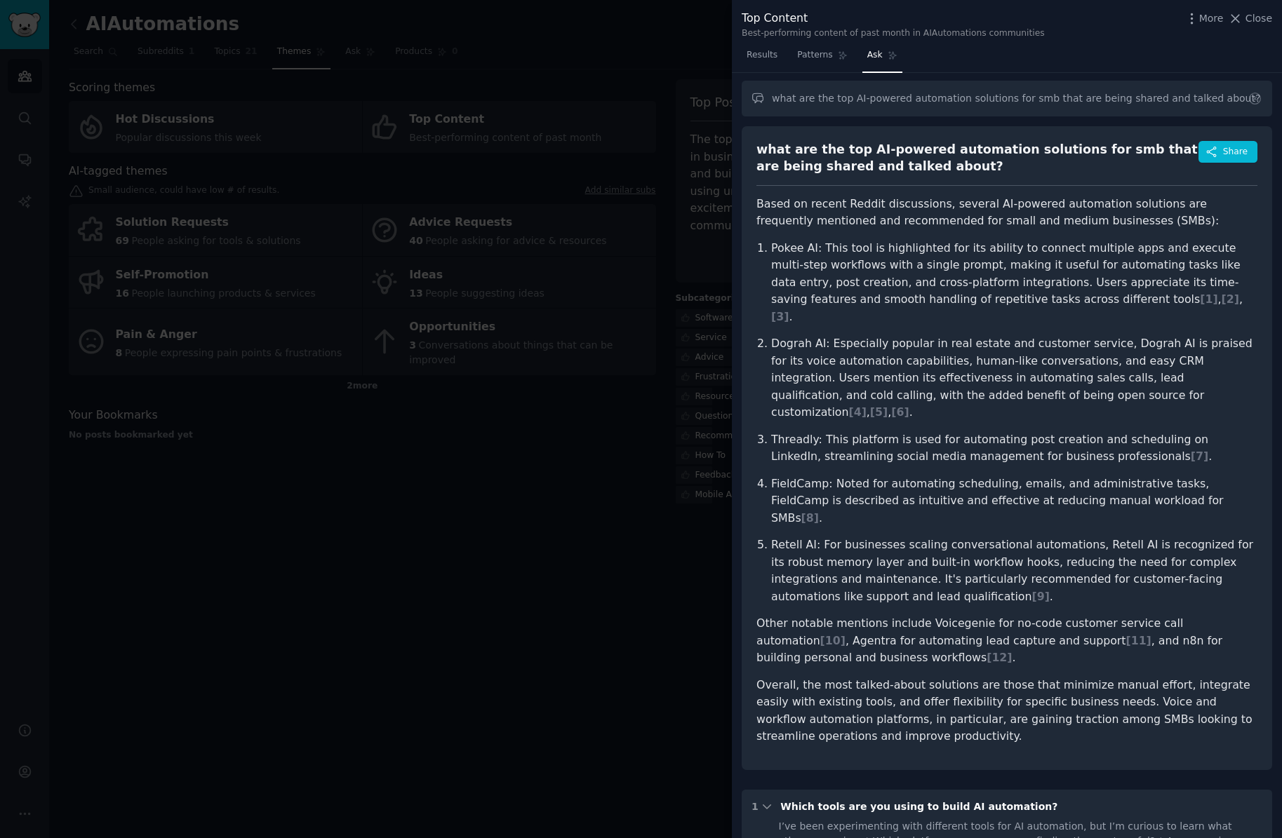
scroll to position [0, 0]
click at [572, 524] on div at bounding box center [641, 419] width 1282 height 838
